Goal: Task Accomplishment & Management: Manage account settings

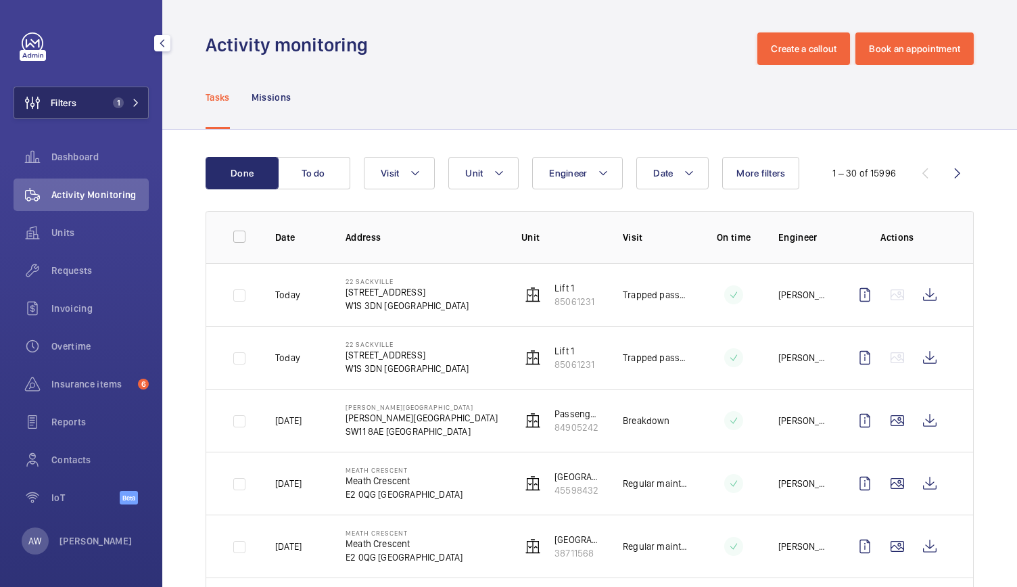
click at [93, 104] on button "Filters 1" at bounding box center [81, 103] width 135 height 32
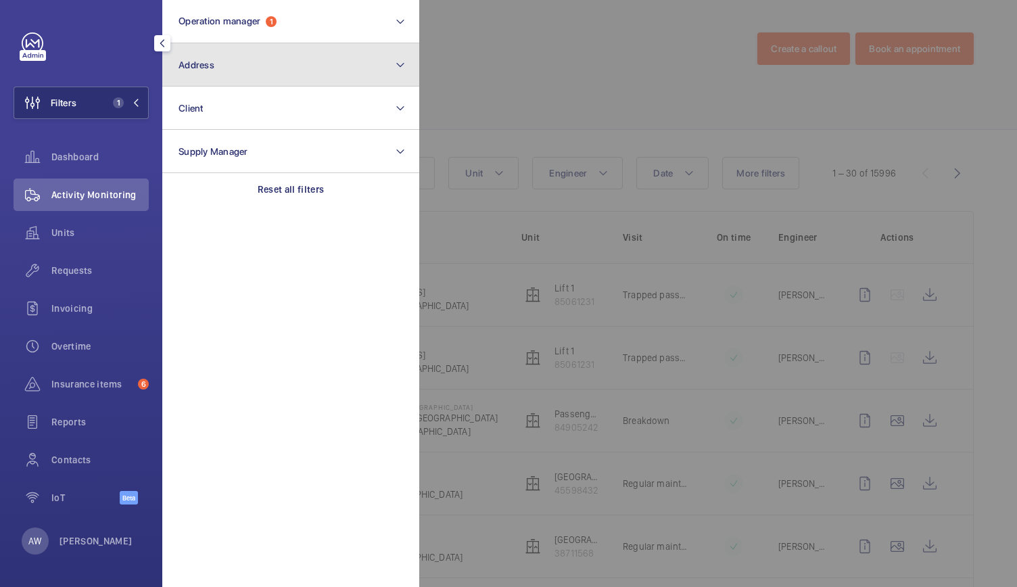
click at [234, 64] on button "Address" at bounding box center [290, 64] width 257 height 43
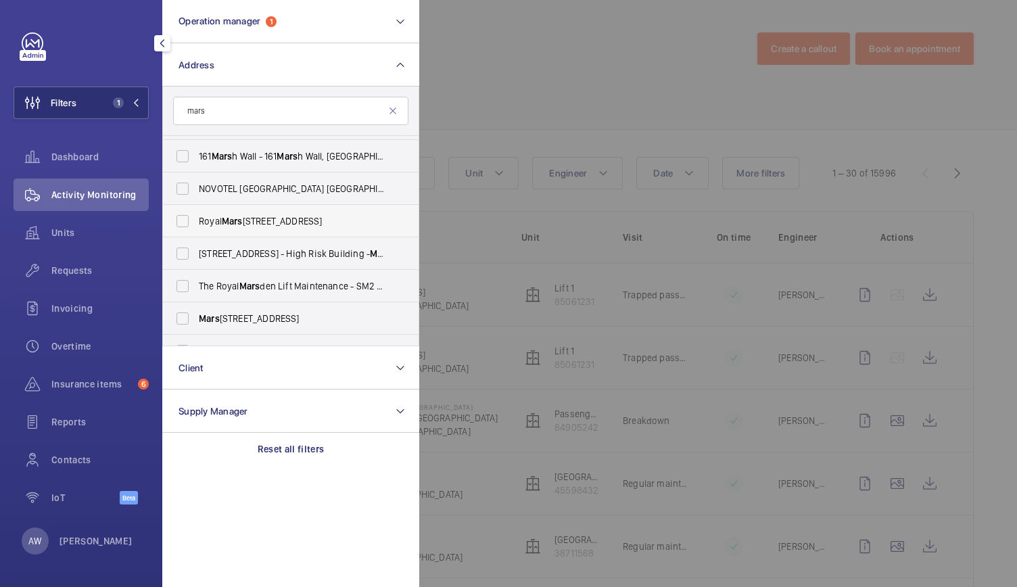
scroll to position [83, 0]
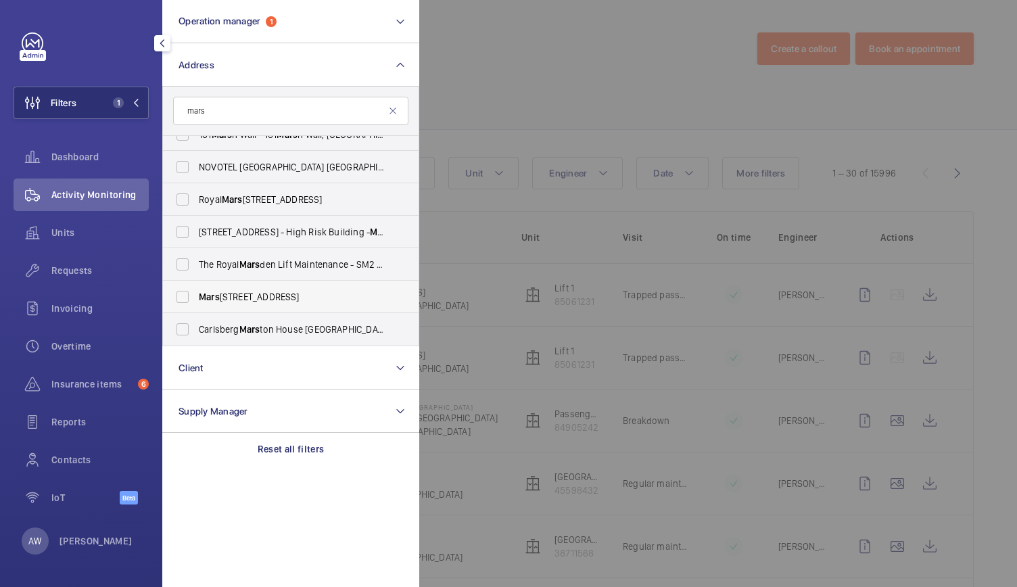
type input "mars"
click at [242, 287] on label "[GEOGRAPHIC_DATA] [STREET_ADDRESS]" at bounding box center [280, 297] width 235 height 32
click at [196, 287] on input "[GEOGRAPHIC_DATA] [STREET_ADDRESS]" at bounding box center [182, 296] width 27 height 27
checkbox input "true"
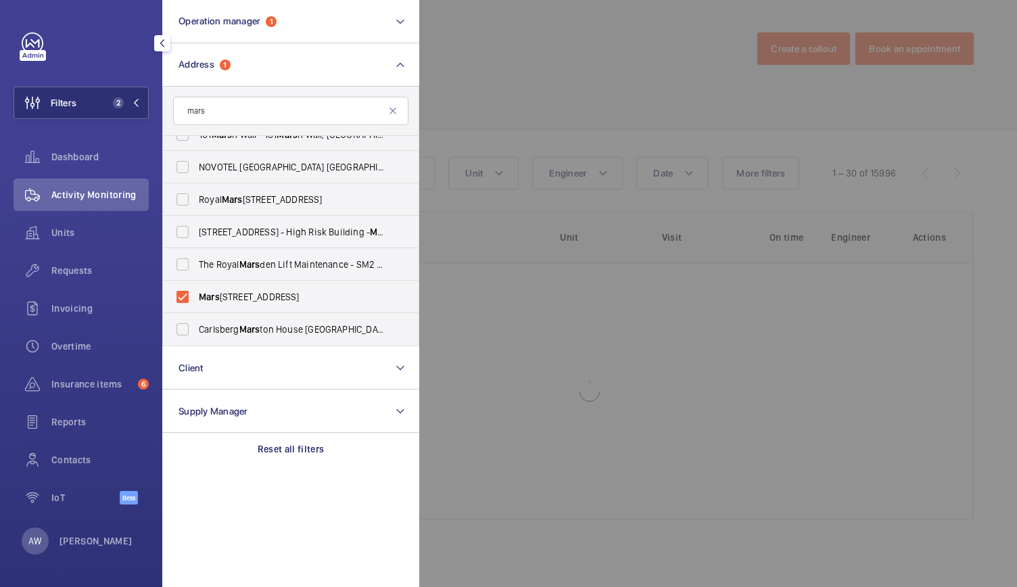
click at [566, 92] on div at bounding box center [927, 293] width 1017 height 587
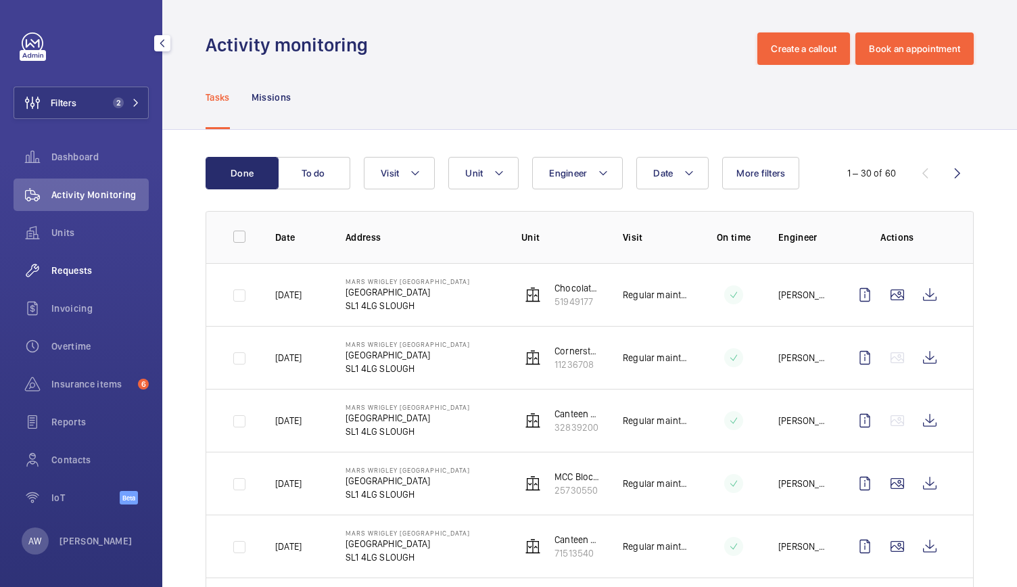
click at [88, 269] on span "Requests" at bounding box center [99, 271] width 97 height 14
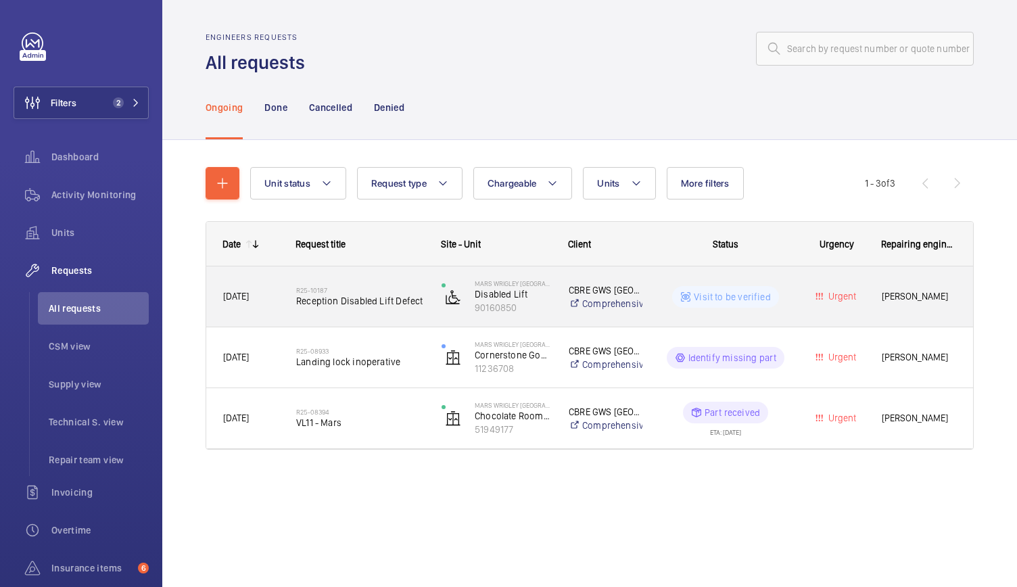
click at [407, 307] on div "R25-10187 Reception Disabled Lift Defect" at bounding box center [360, 296] width 128 height 39
